Goal: Task Accomplishment & Management: Manage account settings

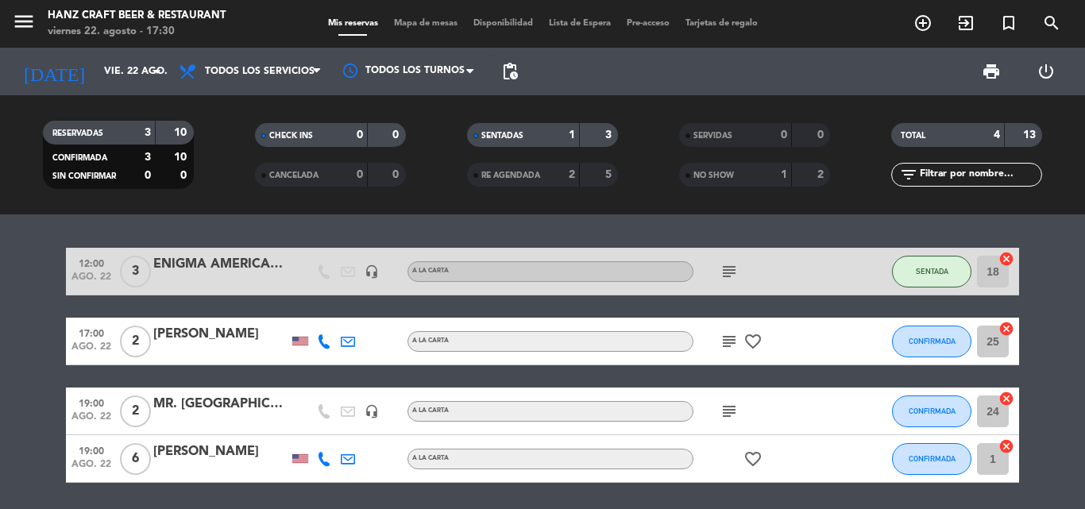
click at [730, 345] on icon "subject" at bounding box center [729, 341] width 19 height 19
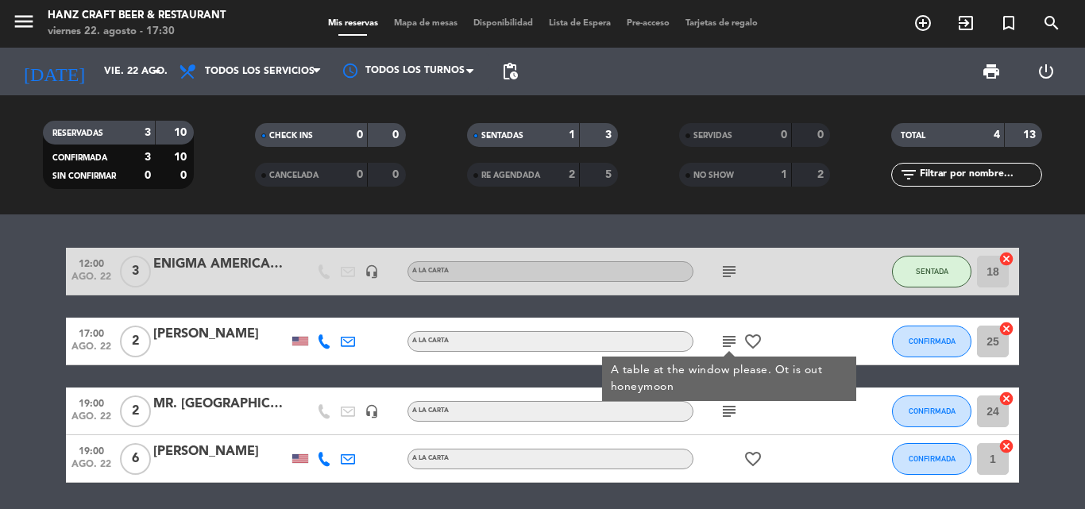
click at [747, 342] on icon "favorite_border" at bounding box center [753, 341] width 19 height 19
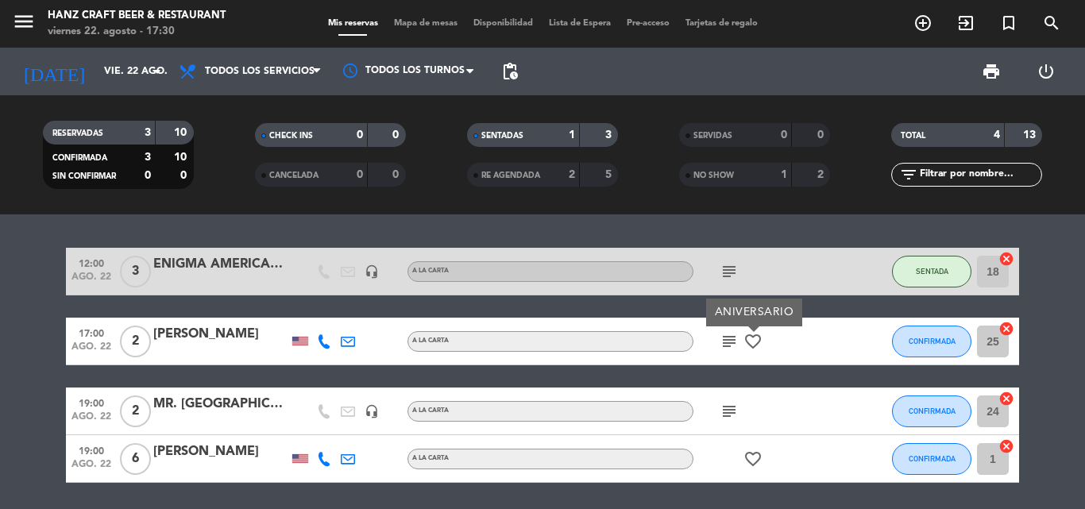
click at [829, 307] on div "12:00 ago. 22 3 ENIGMA [DEMOGRAPHIC_DATA] headset_mic A la carta subject SENTAD…" at bounding box center [542, 365] width 953 height 235
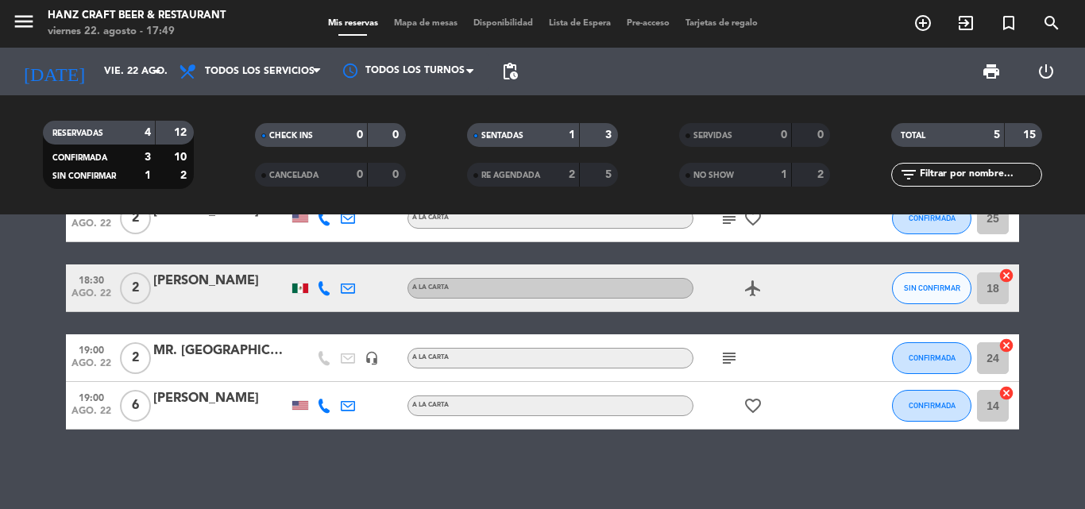
scroll to position [91, 0]
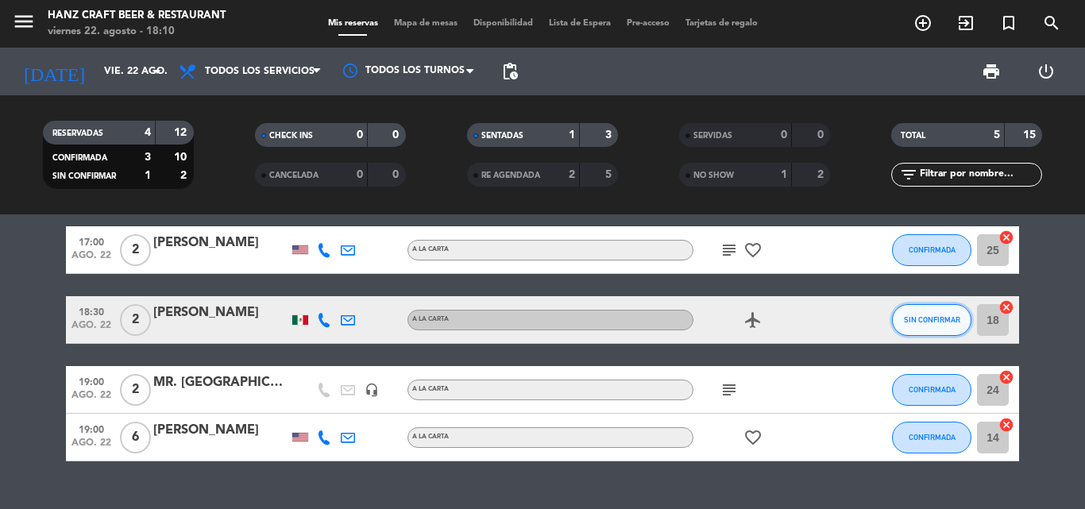
click at [958, 311] on button "SIN CONFIRMAR" at bounding box center [931, 320] width 79 height 32
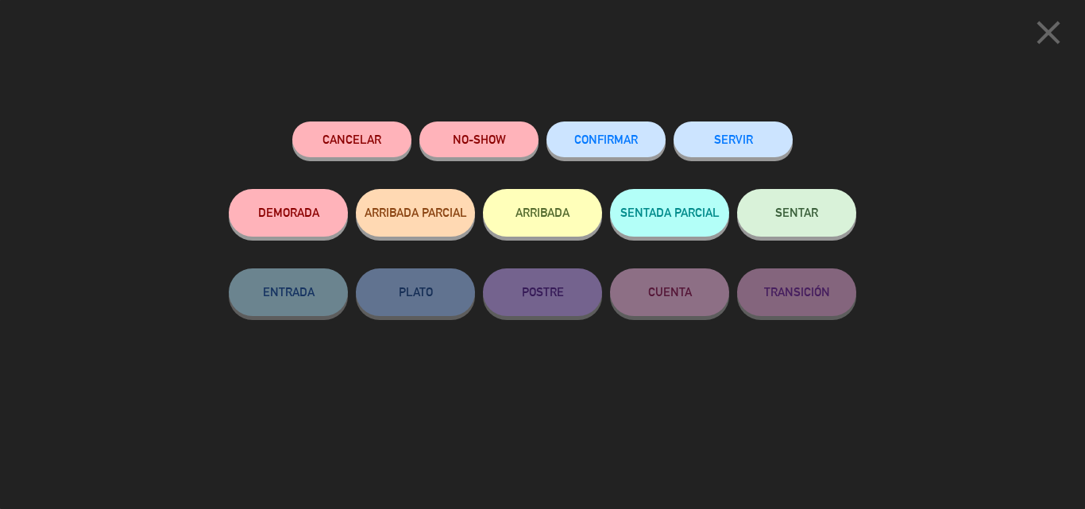
click at [633, 147] on button "CONFIRMAR" at bounding box center [606, 140] width 119 height 36
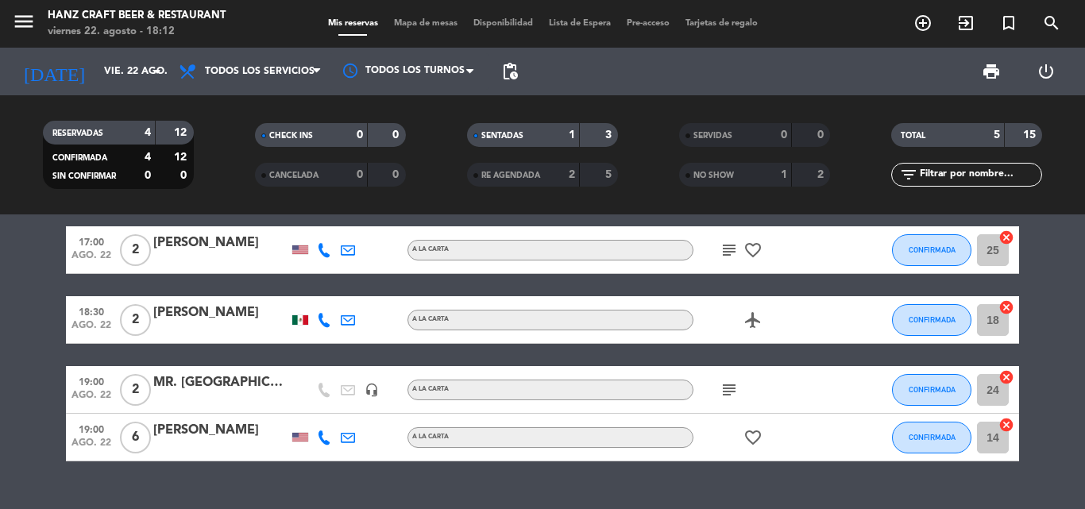
click at [753, 431] on icon "favorite_border" at bounding box center [753, 437] width 19 height 19
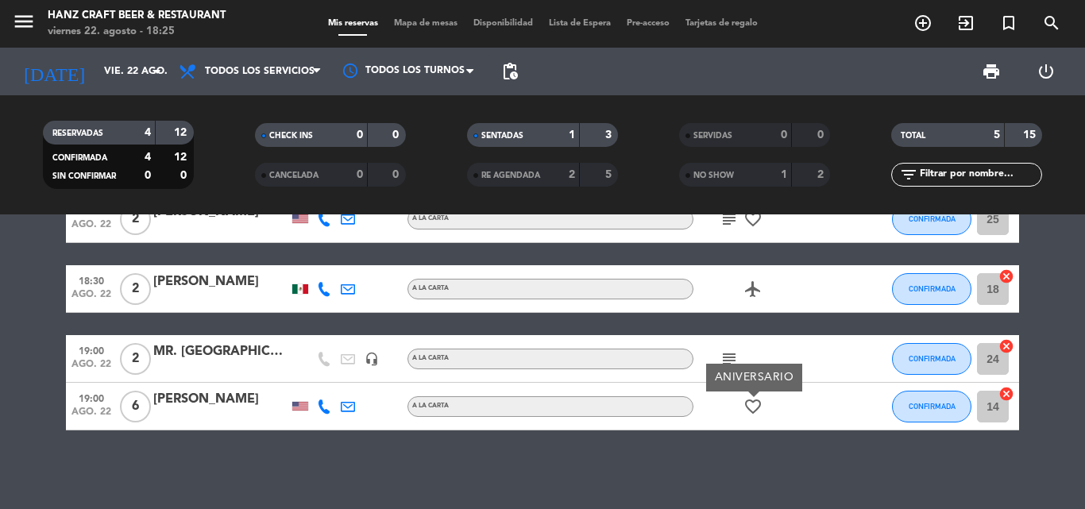
scroll to position [123, 0]
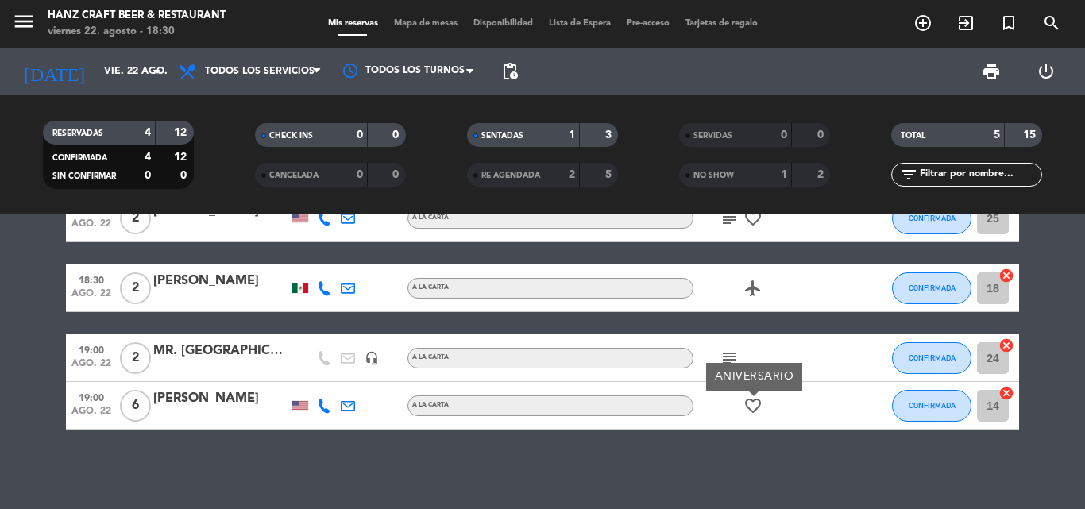
click at [961, 458] on div "12:00 ago. 22 3 ENIGMA [DEMOGRAPHIC_DATA] headset_mic A la carta subject SENTAD…" at bounding box center [542, 361] width 1085 height 295
click at [910, 408] on span "CONFIRMADA" at bounding box center [932, 405] width 47 height 9
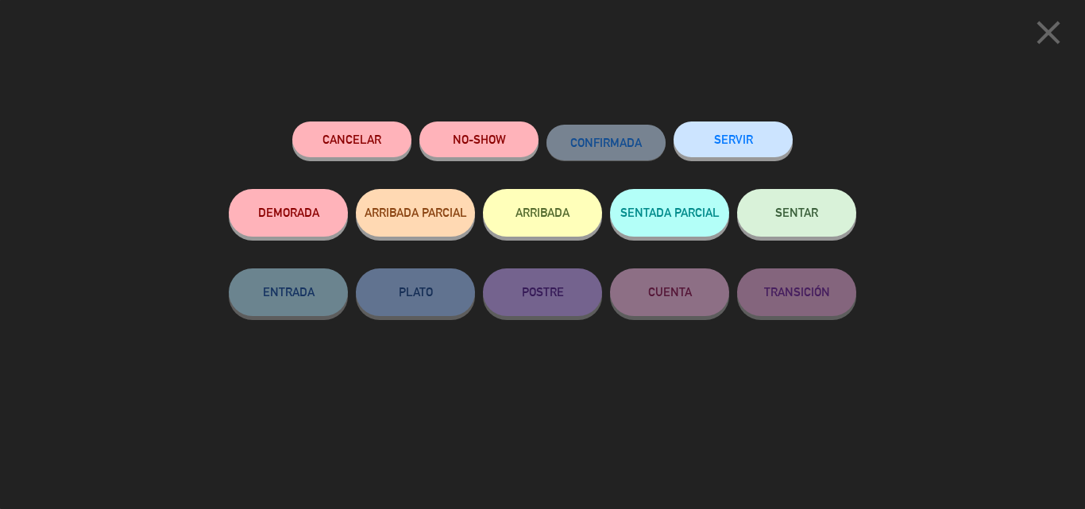
click at [777, 220] on button "SENTAR" at bounding box center [796, 213] width 119 height 48
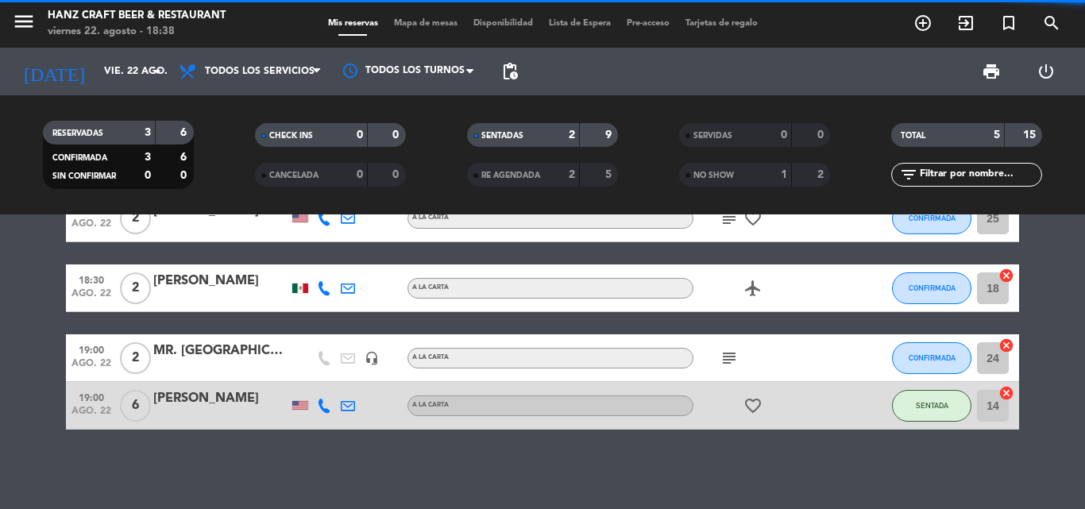
click at [1044, 365] on bookings-row "12:00 ago. 22 3 ENIGMA [DEMOGRAPHIC_DATA] headset_mic A la carta subject SENTAD…" at bounding box center [542, 277] width 1085 height 305
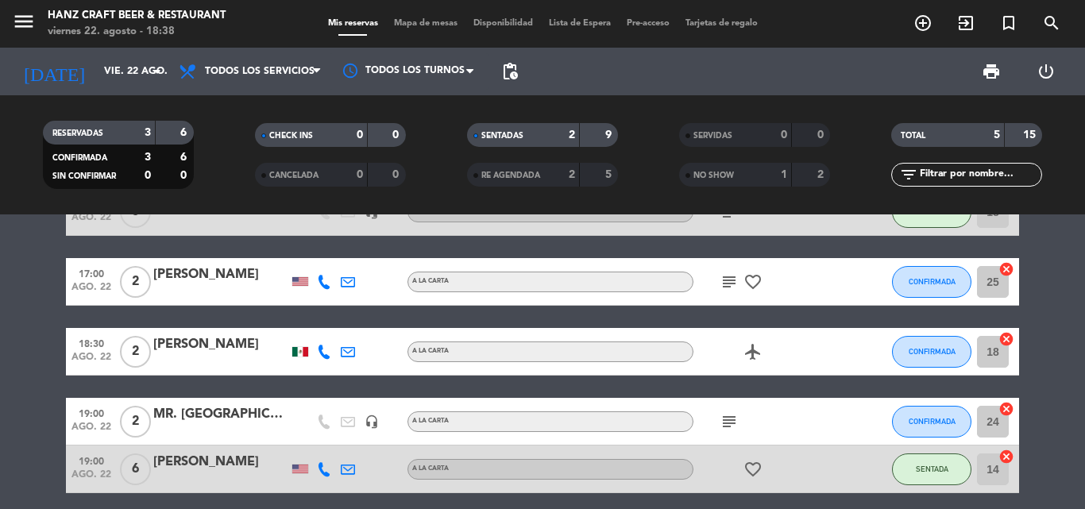
scroll to position [28, 0]
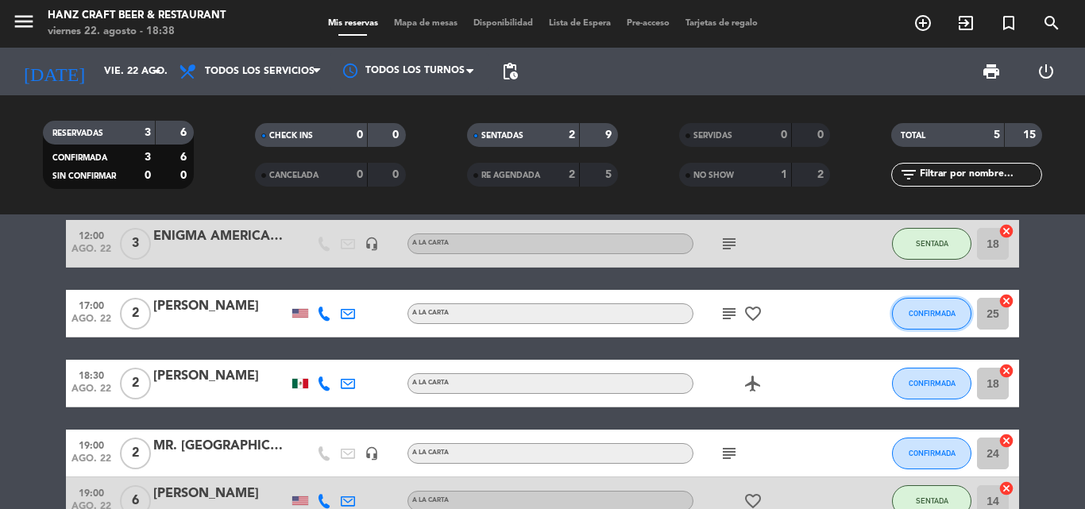
click at [951, 324] on button "CONFIRMADA" at bounding box center [931, 314] width 79 height 32
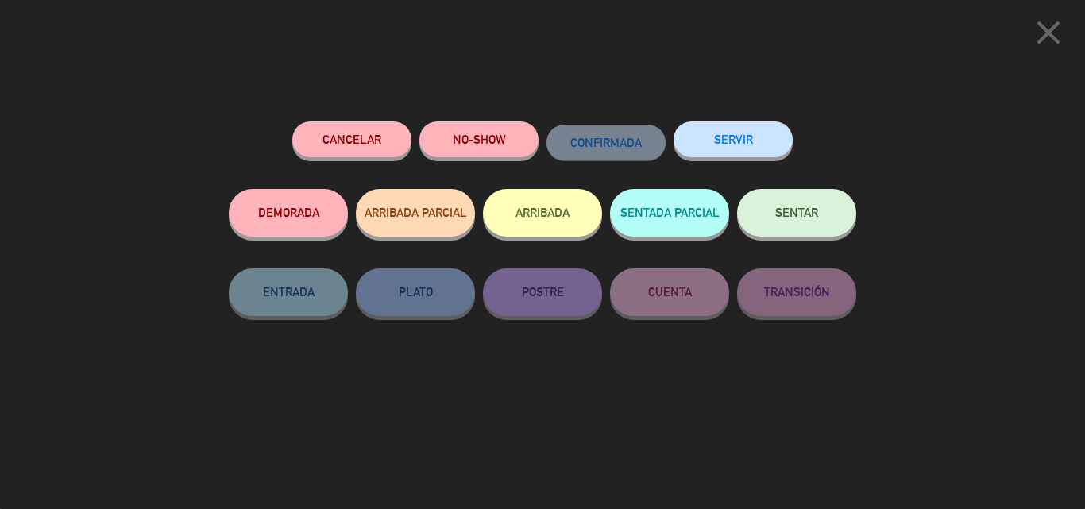
click at [777, 230] on button "SENTAR" at bounding box center [796, 213] width 119 height 48
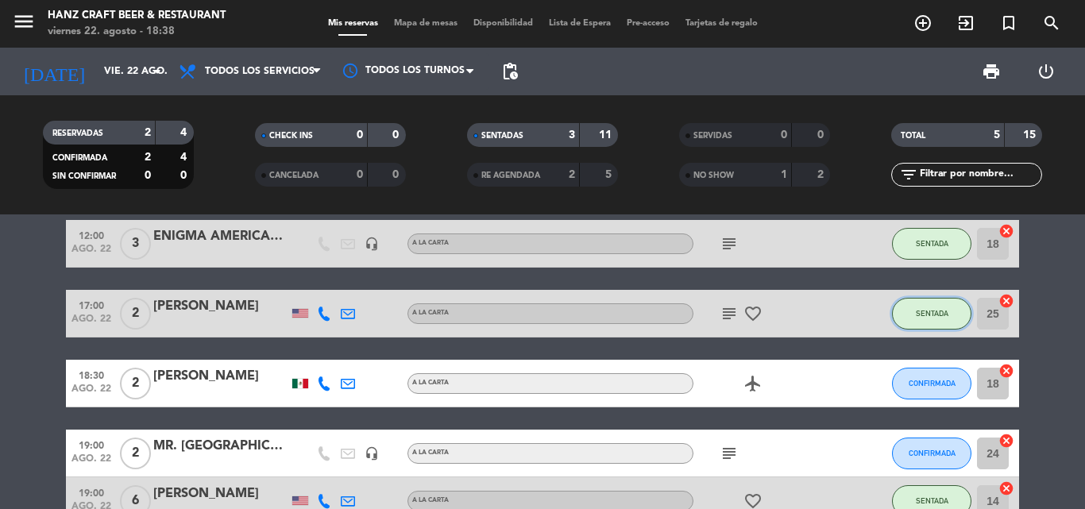
click at [941, 318] on button "SENTADA" at bounding box center [931, 314] width 79 height 32
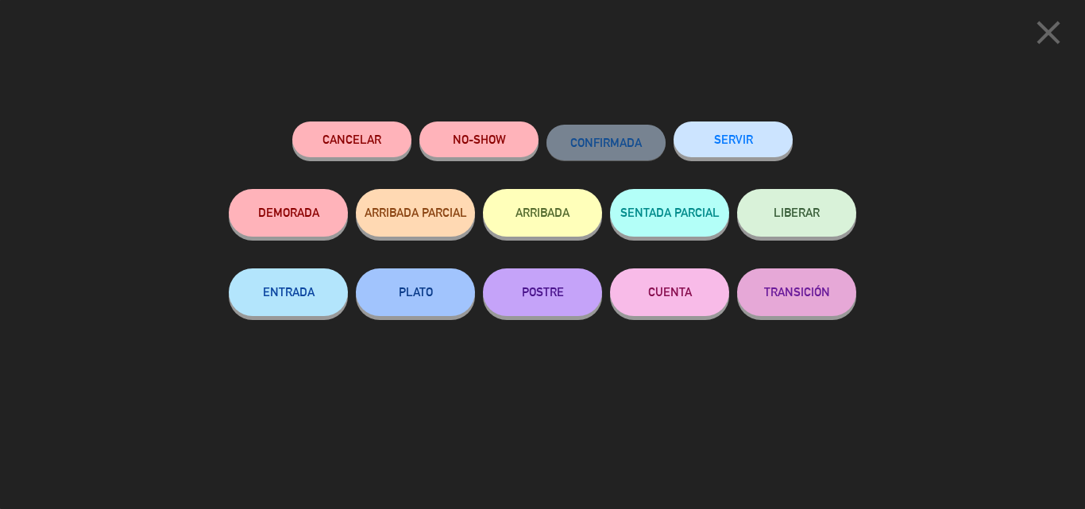
click at [801, 227] on button "LIBERAR" at bounding box center [796, 213] width 119 height 48
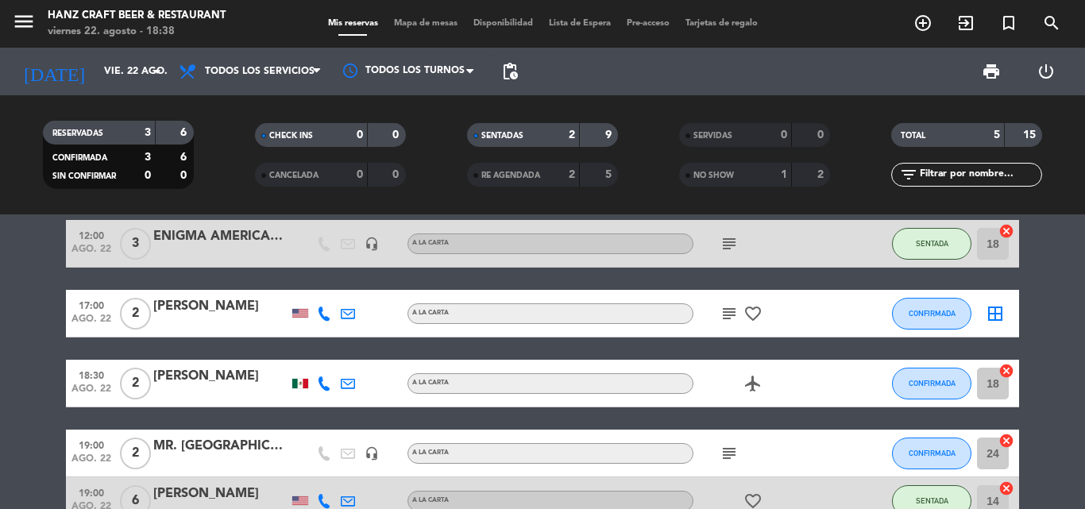
click at [1033, 392] on bookings-row "12:00 ago. 22 3 ENIGMA [DEMOGRAPHIC_DATA] headset_mic A la carta subject SENTAD…" at bounding box center [542, 372] width 1085 height 305
click at [954, 380] on span "CONFIRMADA" at bounding box center [932, 383] width 47 height 9
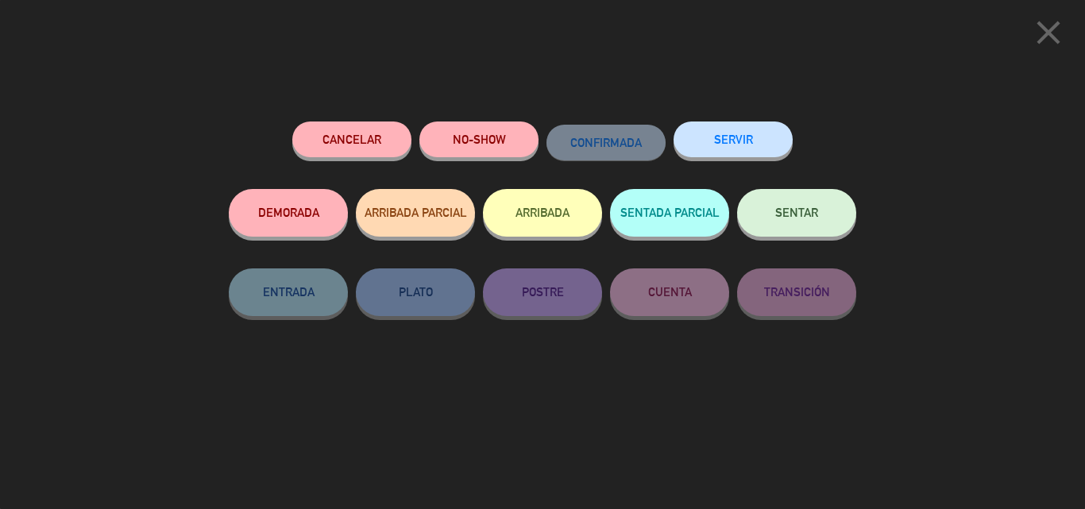
click at [780, 218] on span "SENTAR" at bounding box center [796, 213] width 43 height 14
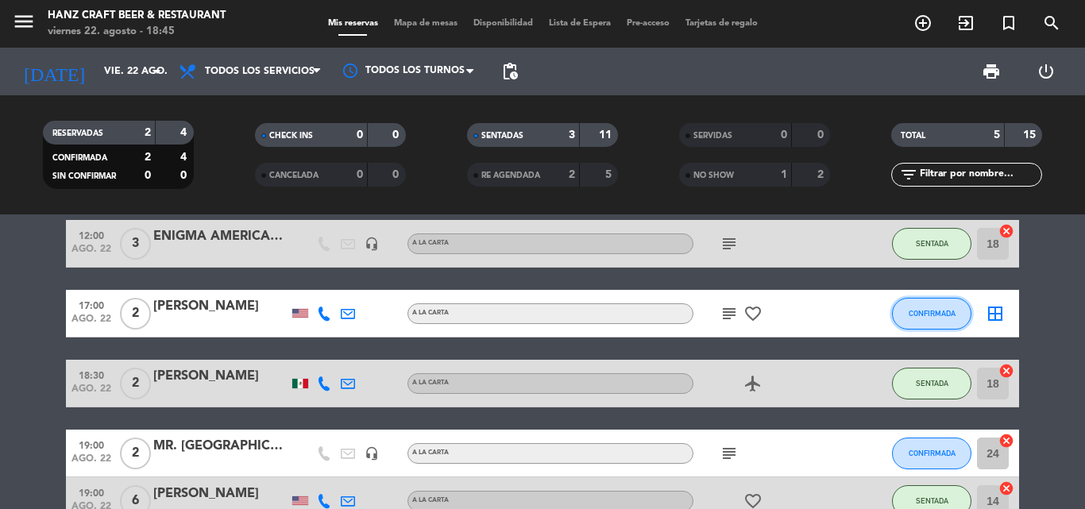
click at [930, 305] on button "CONFIRMADA" at bounding box center [931, 314] width 79 height 32
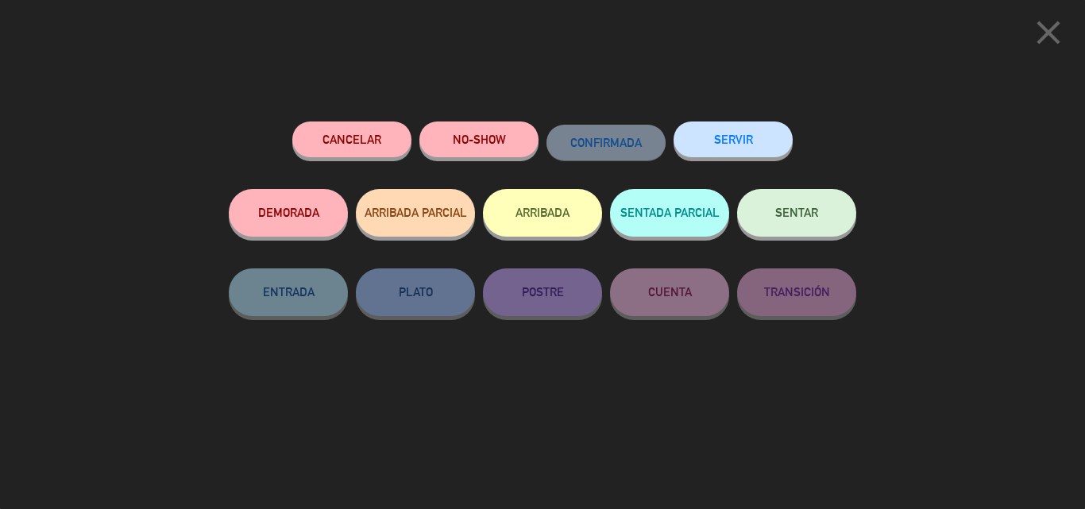
click at [469, 140] on button "NO-SHOW" at bounding box center [478, 140] width 119 height 36
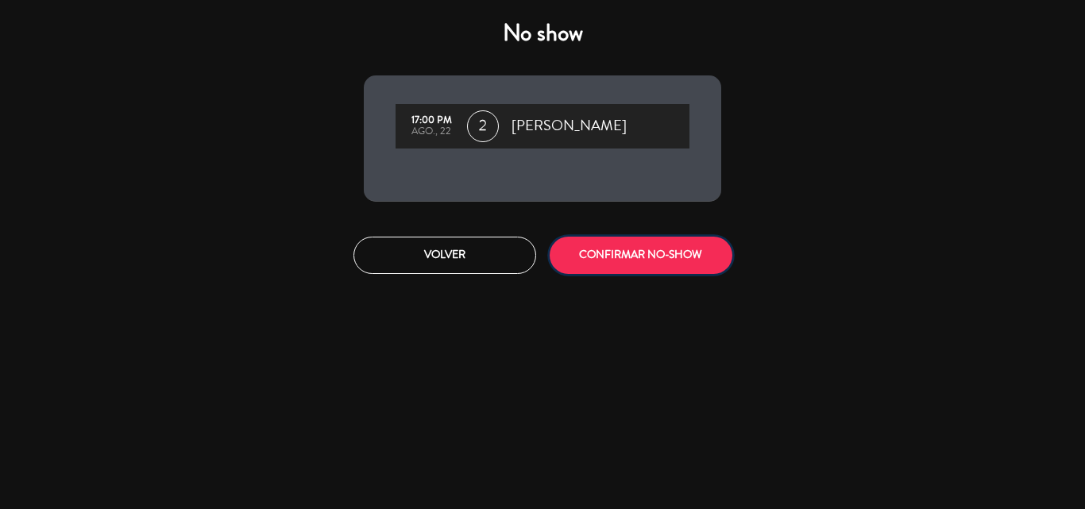
click at [641, 255] on button "CONFIRMAR NO-SHOW" at bounding box center [641, 255] width 183 height 37
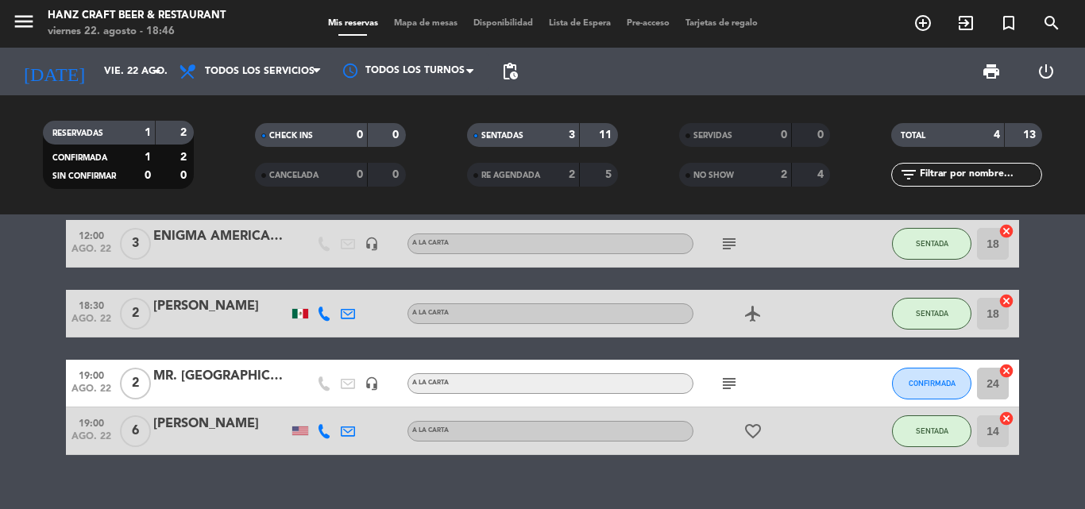
click at [1052, 427] on bookings-row "12:00 ago. 22 3 ENIGMA [DEMOGRAPHIC_DATA] headset_mic A la carta subject SENTAD…" at bounding box center [542, 337] width 1085 height 235
